Goal: Information Seeking & Learning: Find specific fact

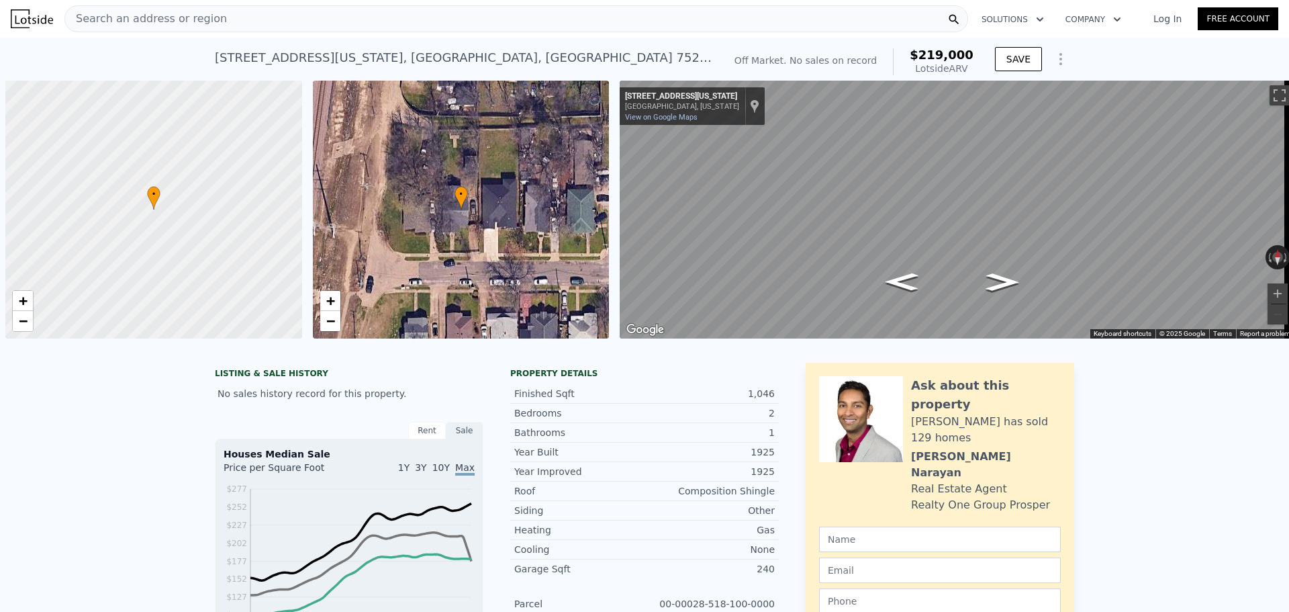
click at [304, 19] on div "Search an address or region" at bounding box center [516, 18] width 904 height 27
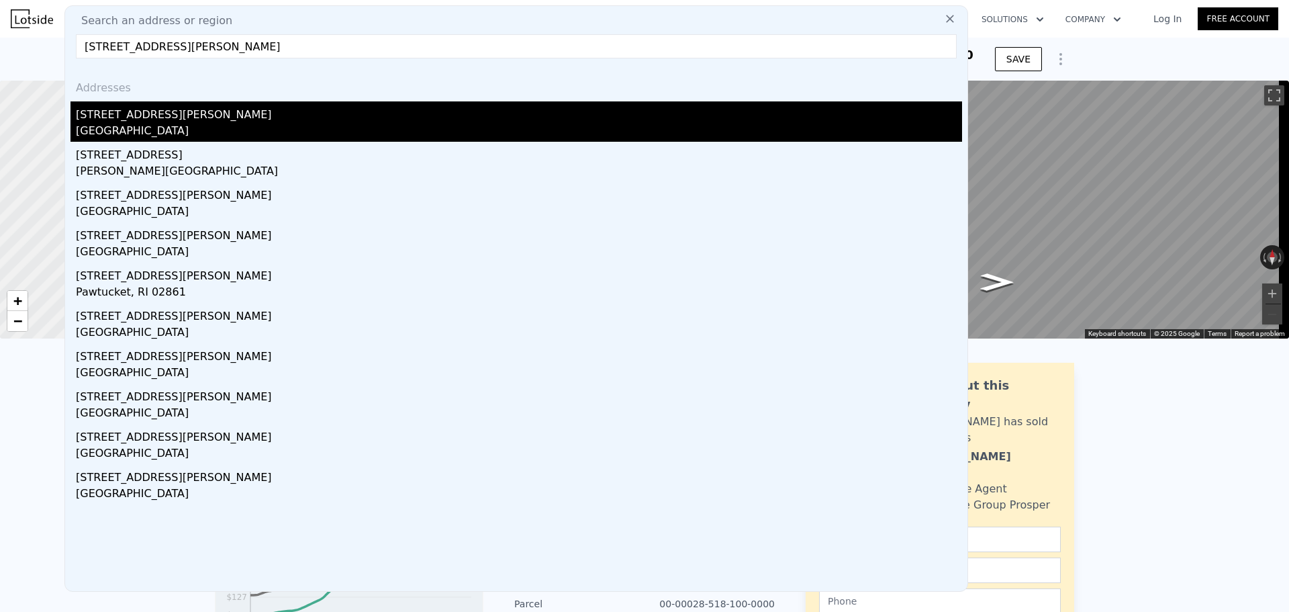
type input "[STREET_ADDRESS][PERSON_NAME]"
click at [134, 136] on div "[GEOGRAPHIC_DATA]" at bounding box center [519, 132] width 887 height 19
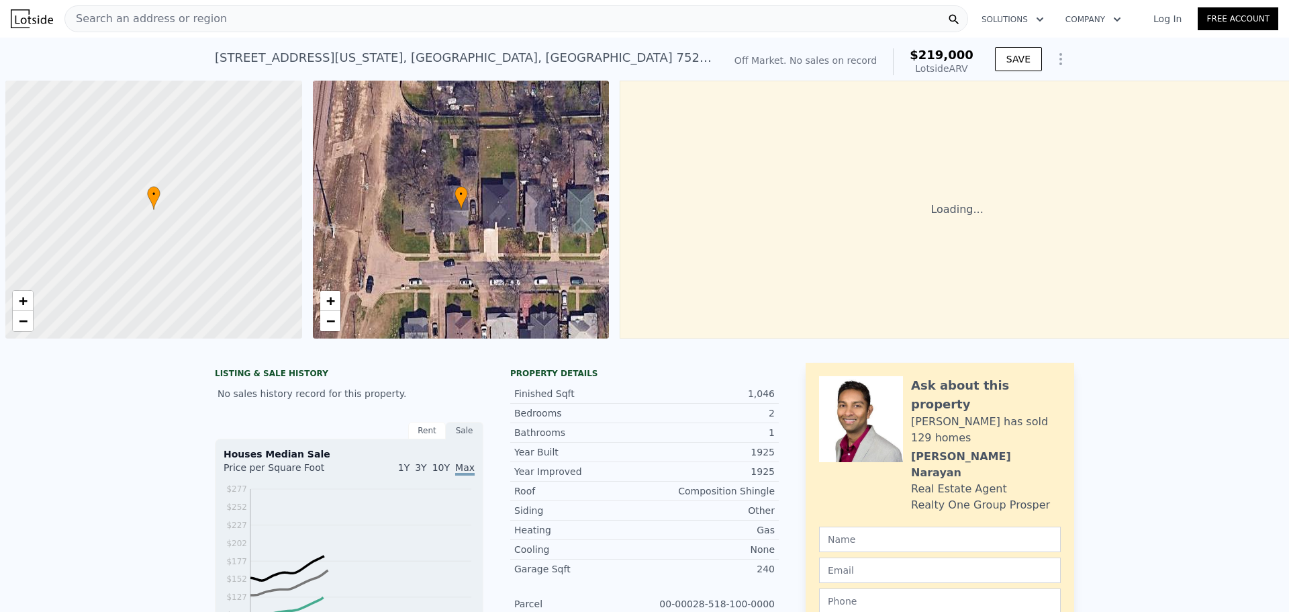
scroll to position [0, 5]
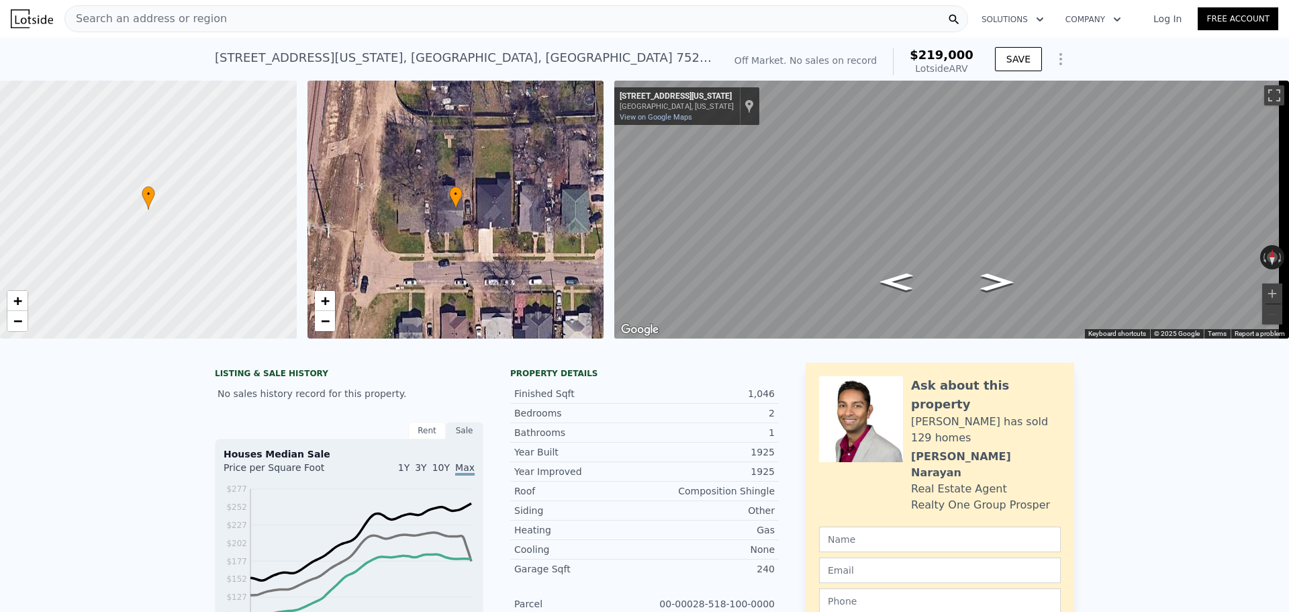
click at [171, 7] on div "Search an address or region" at bounding box center [146, 19] width 162 height 26
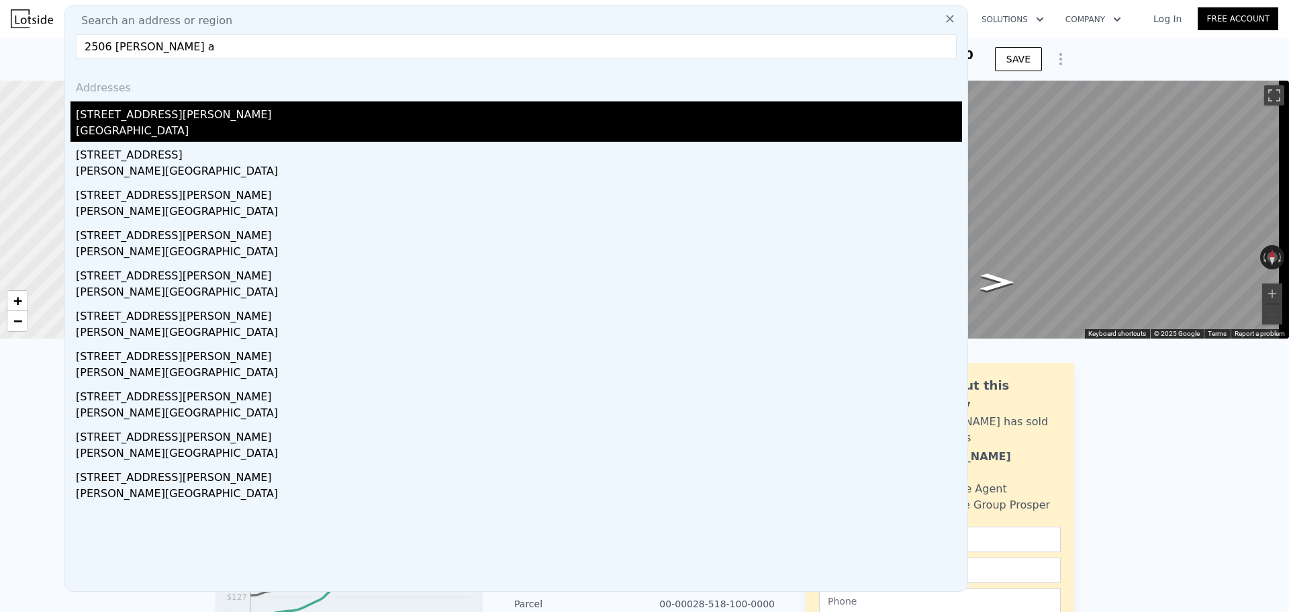
type input "2506 [PERSON_NAME] a"
click at [99, 126] on div "[GEOGRAPHIC_DATA]" at bounding box center [519, 132] width 887 height 19
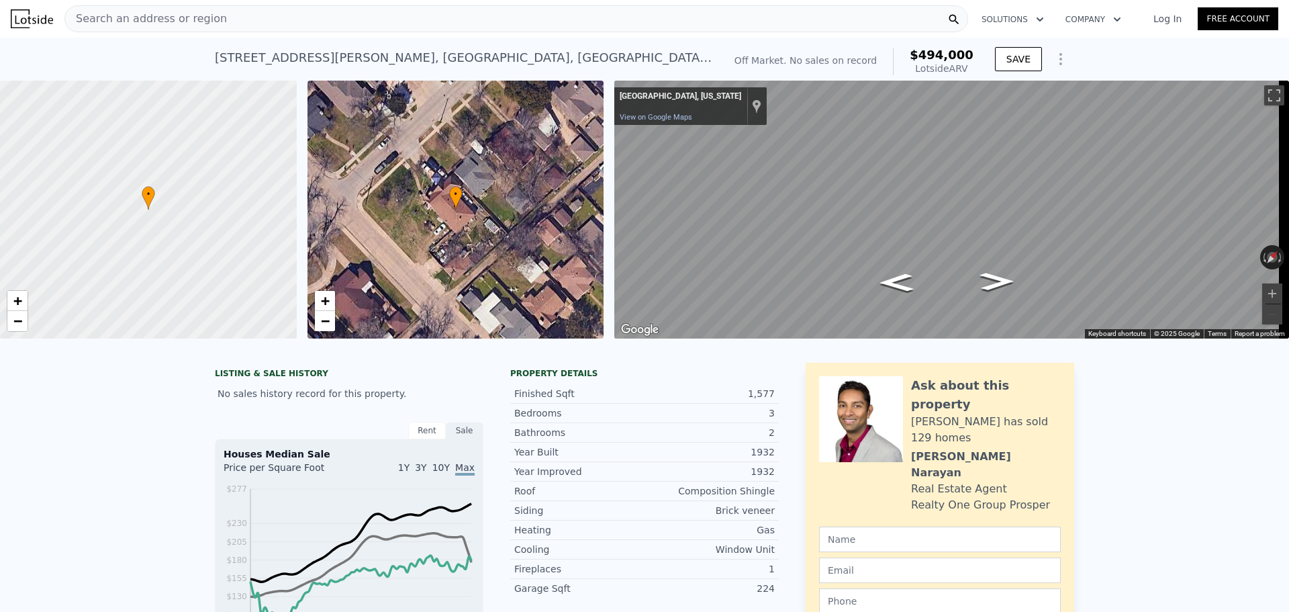
click at [268, 19] on div "Search an address or region" at bounding box center [516, 18] width 904 height 27
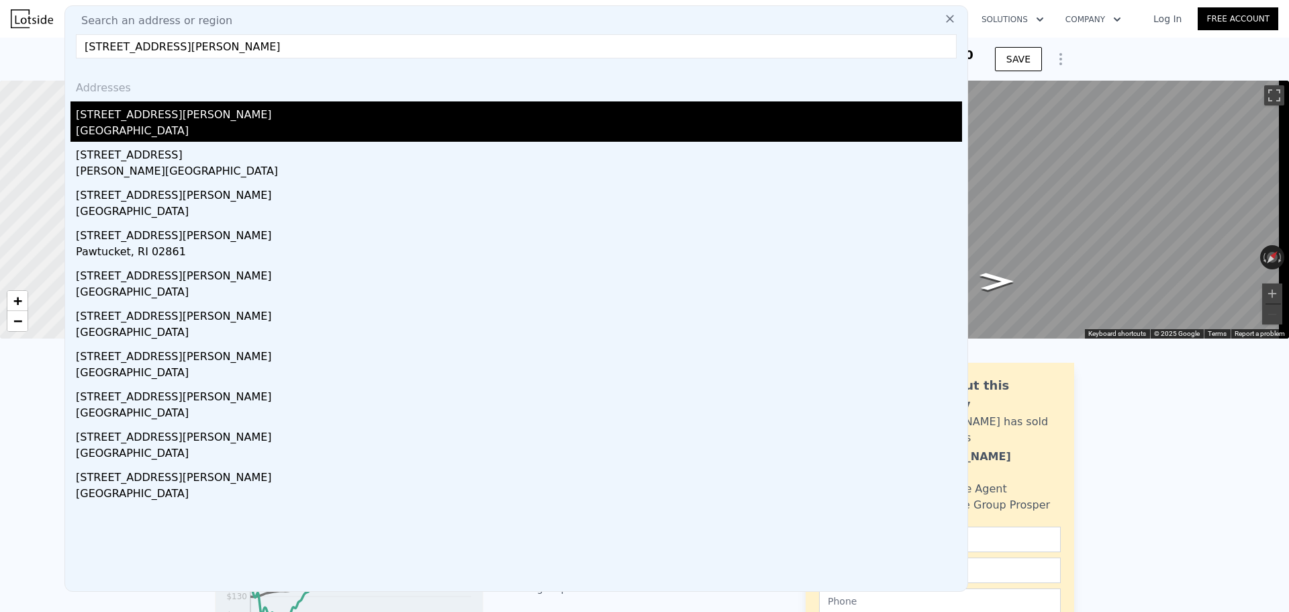
type input "[STREET_ADDRESS][PERSON_NAME]"
click at [137, 131] on div "[GEOGRAPHIC_DATA]" at bounding box center [519, 132] width 887 height 19
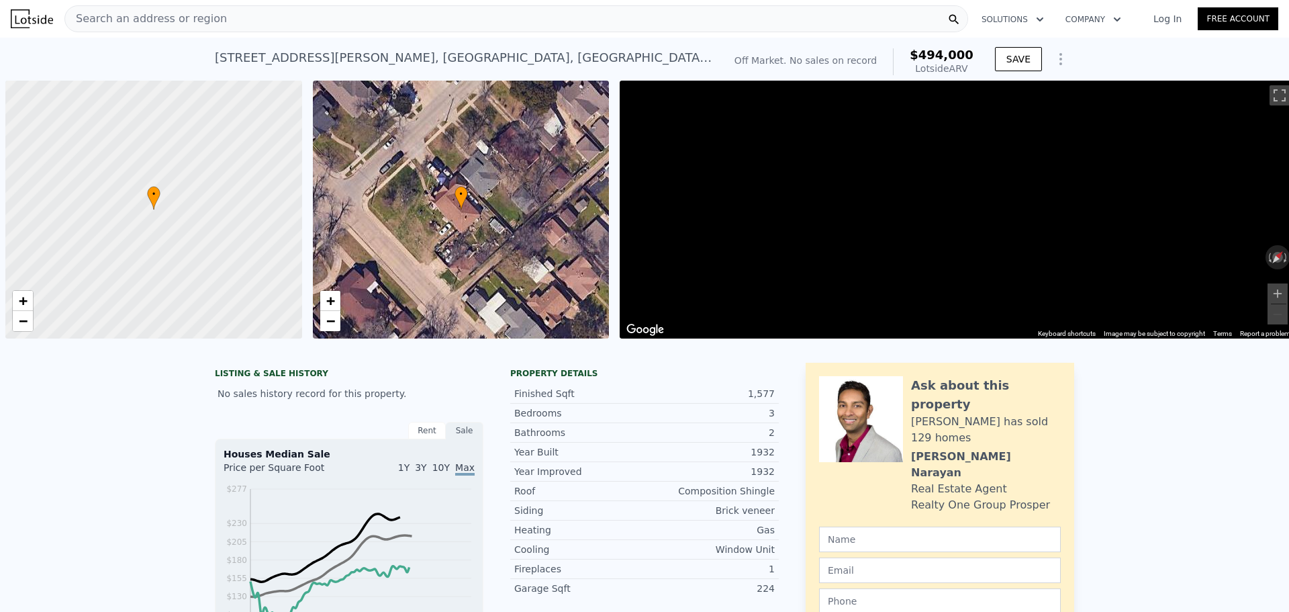
scroll to position [0, 5]
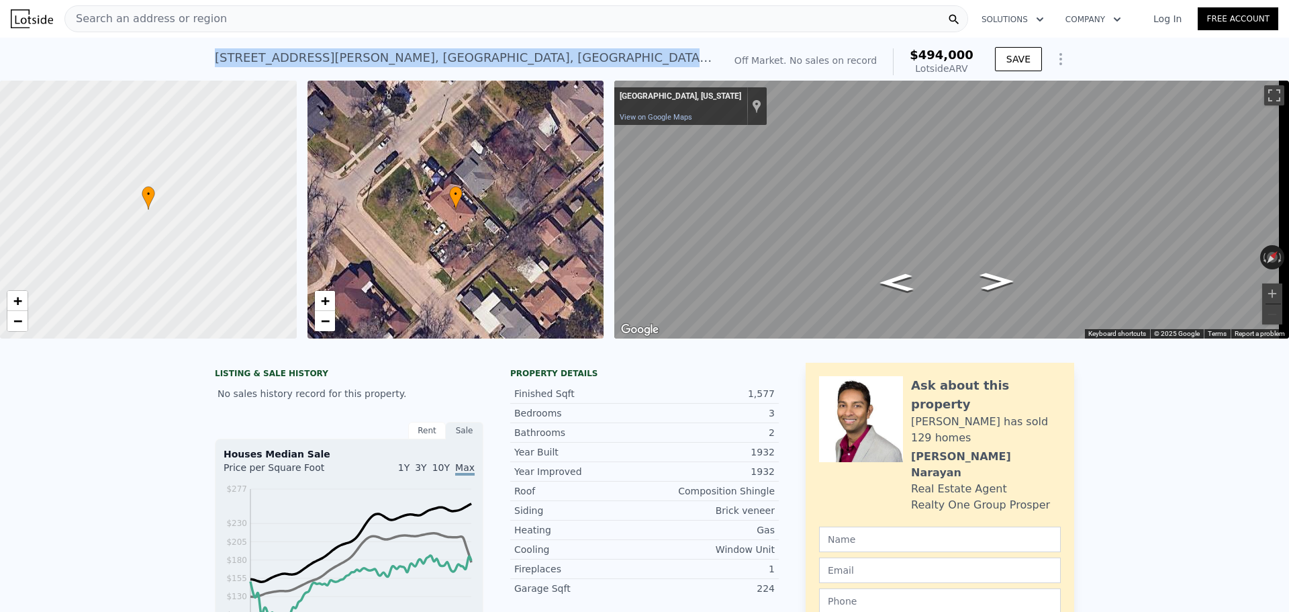
drag, startPoint x: 209, startPoint y: 56, endPoint x: 422, endPoint y: 69, distance: 214.0
click at [422, 69] on div "[STREET_ADDRESS][PERSON_NAME] No sales on record (~ARV $494k ) Off Market. No s…" at bounding box center [644, 59] width 1289 height 43
copy div "[STREET_ADDRESS][PERSON_NAME]"
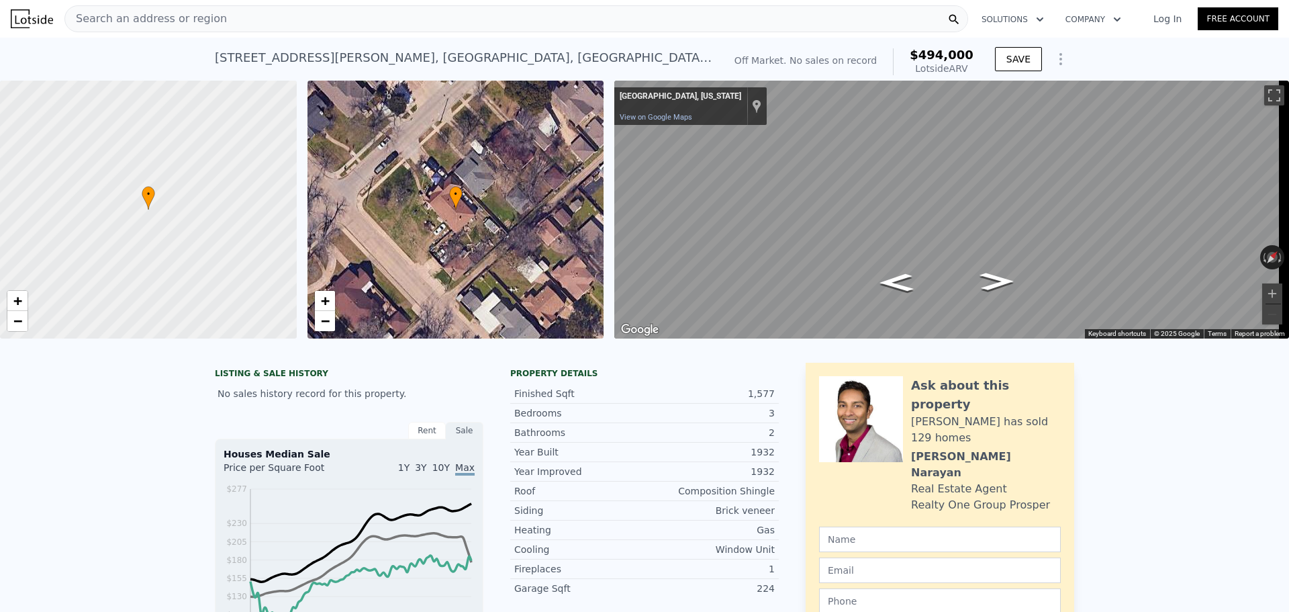
click at [116, 26] on span "Search an address or region" at bounding box center [146, 19] width 162 height 16
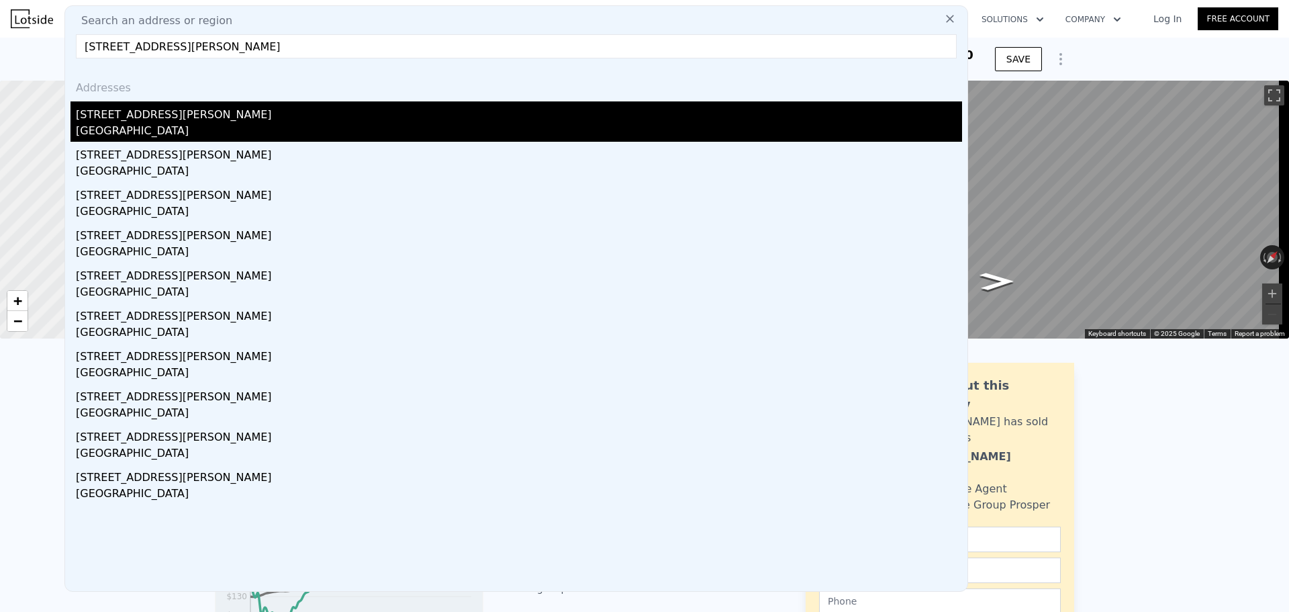
click at [109, 50] on input "[STREET_ADDRESS][PERSON_NAME]" at bounding box center [516, 46] width 881 height 24
type input "[STREET_ADDRESS][PERSON_NAME]"
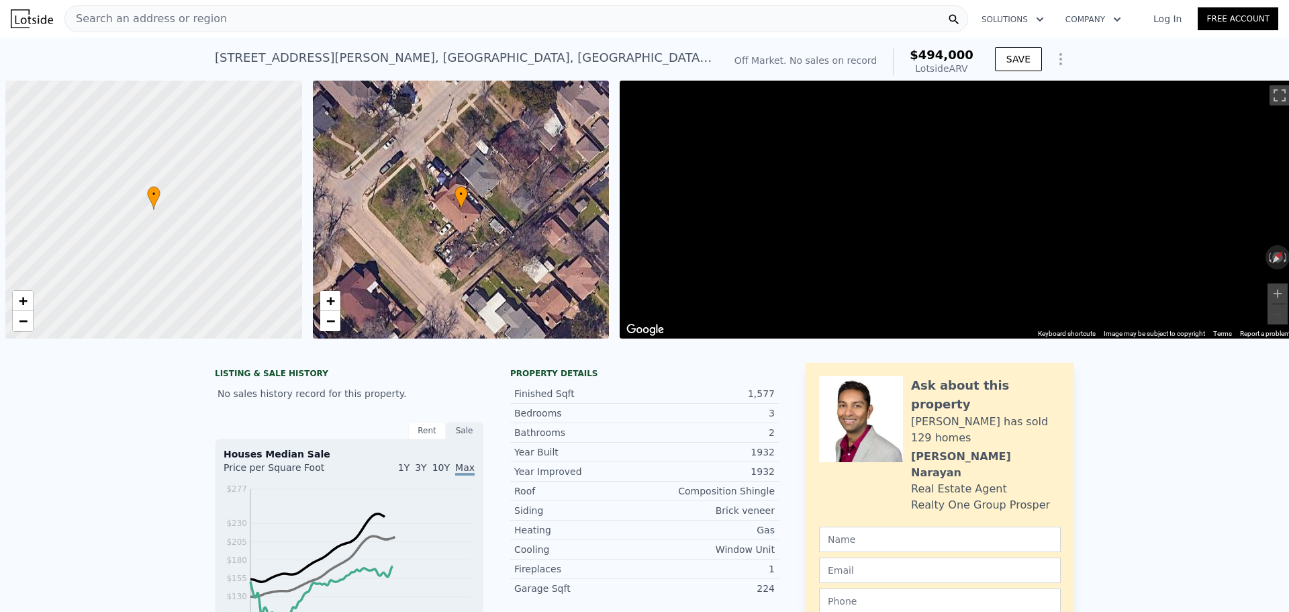
scroll to position [0, 5]
